Goal: Task Accomplishment & Management: Manage account settings

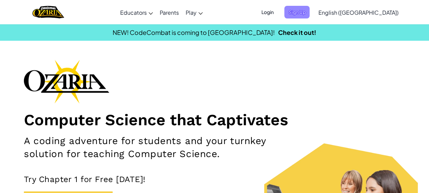
click at [310, 13] on span "Sign Up" at bounding box center [296, 12] width 25 height 13
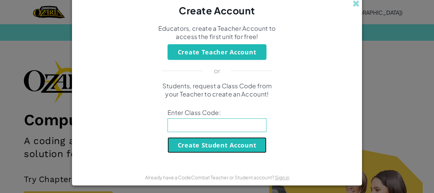
click at [240, 147] on button "Create Student Account" at bounding box center [217, 145] width 99 height 16
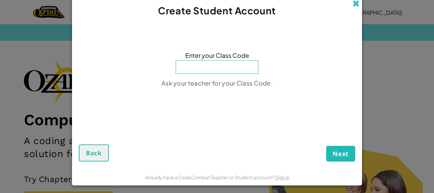
click at [356, 5] on span at bounding box center [356, 3] width 7 height 7
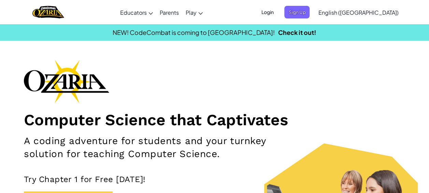
click at [368, 15] on span "English ([GEOGRAPHIC_DATA])" at bounding box center [358, 12] width 80 height 7
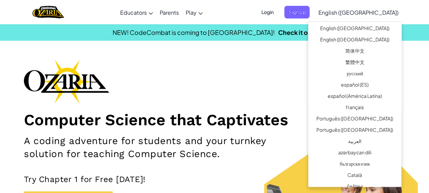
click at [299, 68] on div "Computer Science that Captivates A coding adventure for students and your turnk…" at bounding box center [214, 152] width 381 height 186
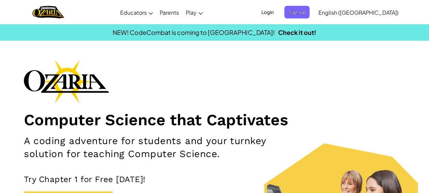
click at [278, 10] on span "Login" at bounding box center [267, 12] width 20 height 13
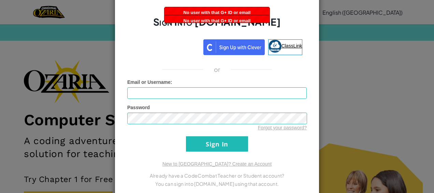
click at [282, 45] on span "ClassLink" at bounding box center [292, 45] width 21 height 5
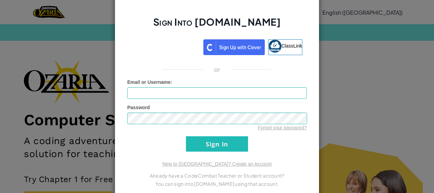
click at [379, 84] on div "Sign Into [DOMAIN_NAME] ClassLink or Unknown Error Email or Username : Password…" at bounding box center [217, 96] width 434 height 193
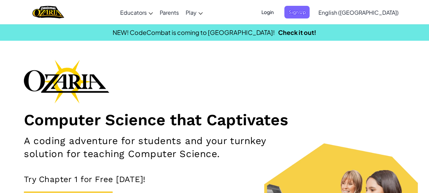
click at [278, 17] on span "Login" at bounding box center [267, 12] width 20 height 13
click at [278, 12] on span "Login" at bounding box center [267, 12] width 20 height 13
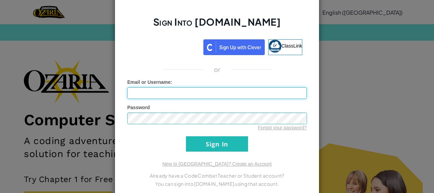
click at [188, 95] on input "Email or Username :" at bounding box center [217, 93] width 180 height 12
type input "madisonR3911"
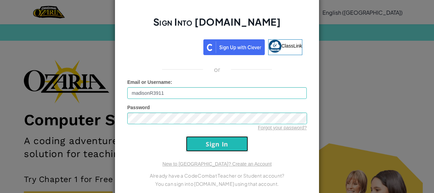
click at [195, 141] on input "Sign In" at bounding box center [217, 143] width 62 height 15
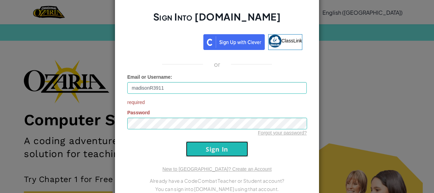
click at [236, 147] on input "Sign In" at bounding box center [217, 148] width 62 height 15
